Goal: Browse casually

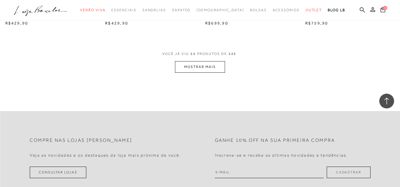
scroll to position [1133, 0]
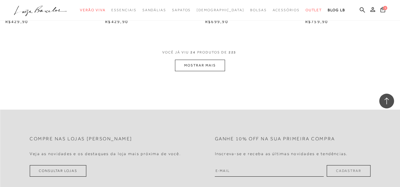
click at [217, 61] on button "MOSTRAR MAIS" at bounding box center [200, 66] width 50 height 12
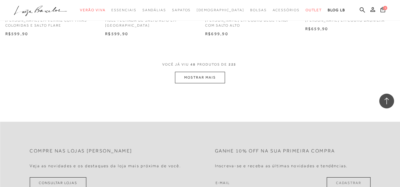
scroll to position [2212, 0]
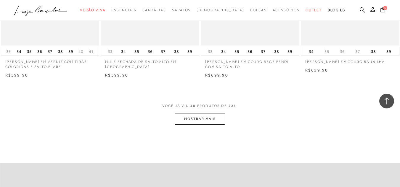
click at [206, 120] on button "MOSTRAR MAIS" at bounding box center [200, 119] width 50 height 12
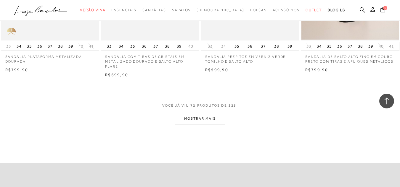
scroll to position [3365, 0]
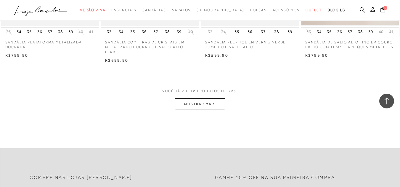
click at [195, 103] on button "MOSTRAR MAIS" at bounding box center [200, 105] width 50 height 12
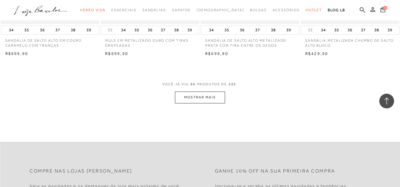
scroll to position [4500, 0]
click at [212, 93] on button "MOSTRAR MAIS" at bounding box center [200, 97] width 50 height 12
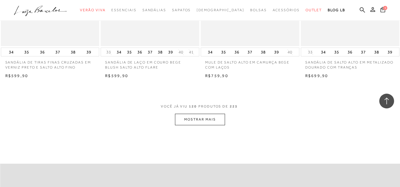
scroll to position [5601, 0]
click at [212, 115] on button "MOSTRAR MAIS" at bounding box center [200, 119] width 50 height 12
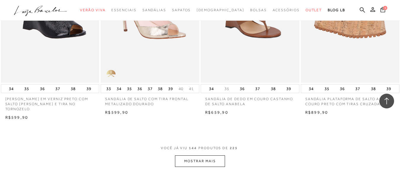
scroll to position [6690, 0]
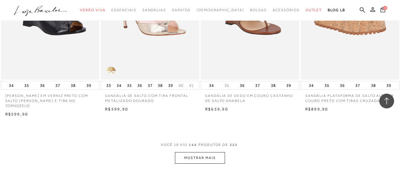
click at [199, 152] on button "MOSTRAR MAIS" at bounding box center [200, 158] width 50 height 12
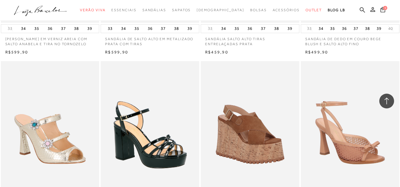
scroll to position [7125, 0]
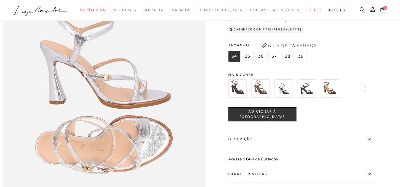
scroll to position [368, 0]
